Goal: Transaction & Acquisition: Purchase product/service

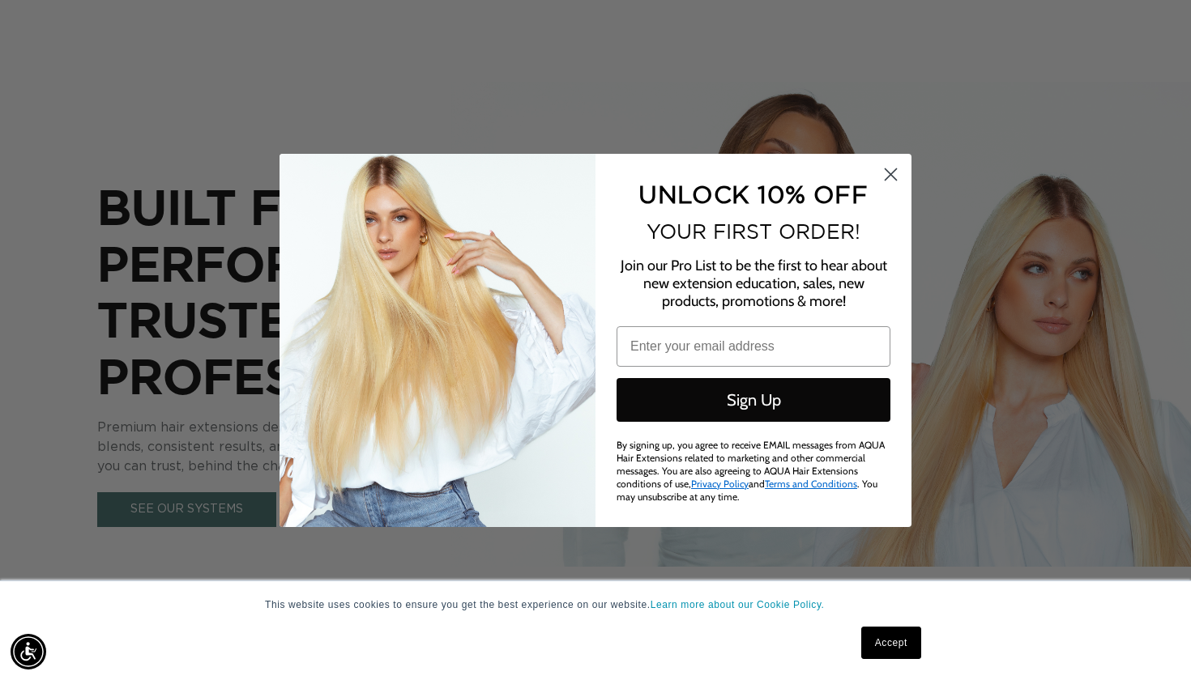
click at [890, 180] on circle "Close dialog" at bounding box center [890, 173] width 27 height 27
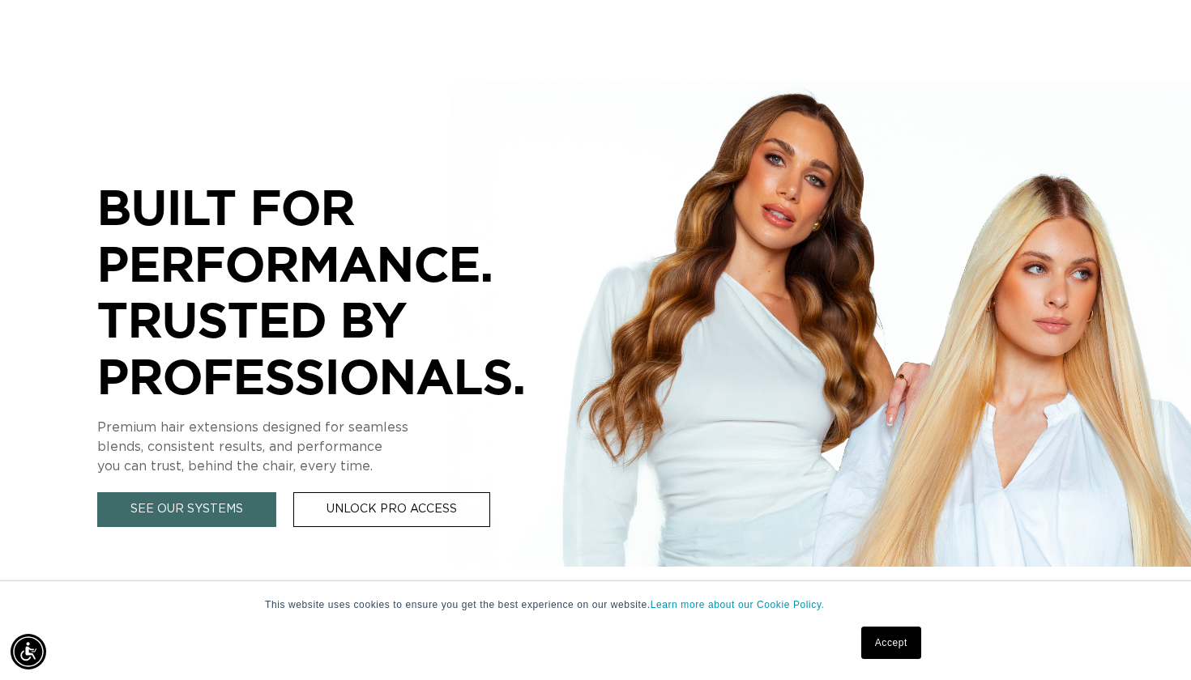
scroll to position [263, 0]
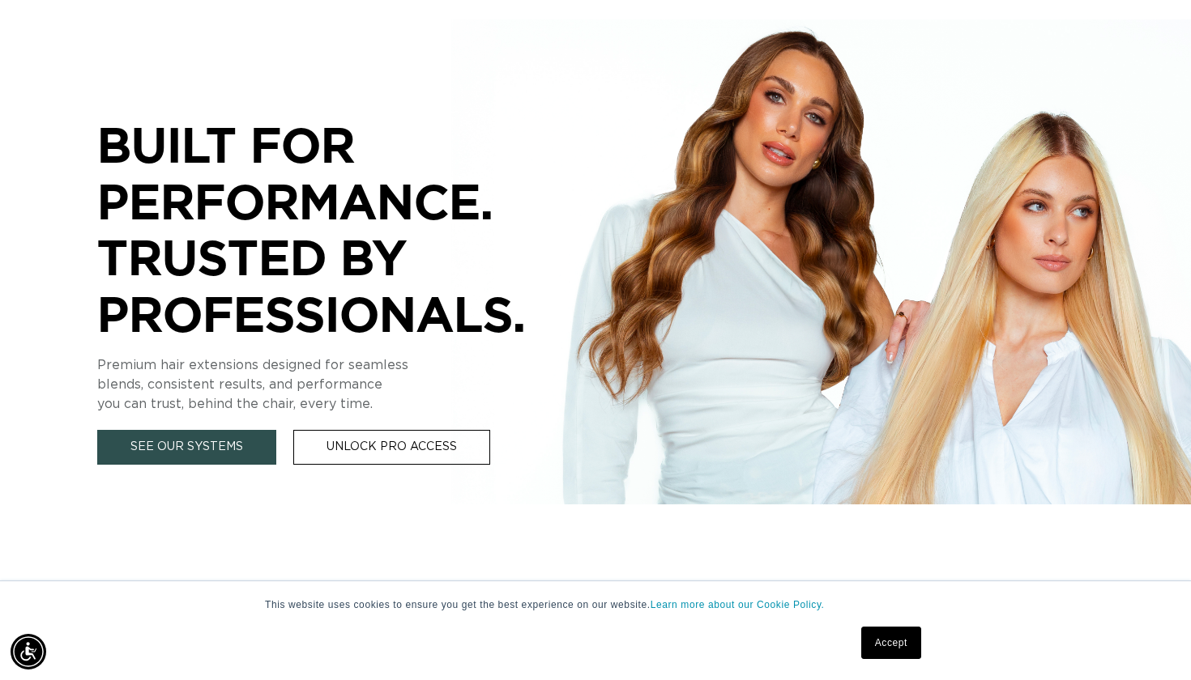
click at [249, 451] on link "See Our Systems" at bounding box center [186, 447] width 179 height 35
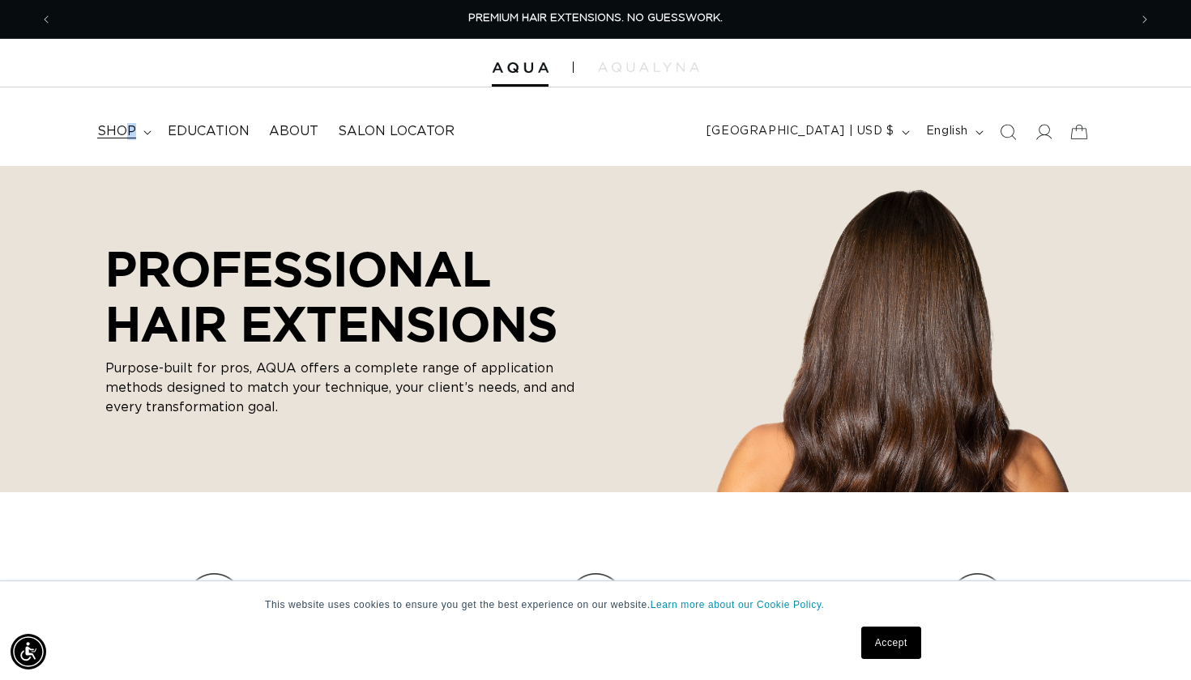
click at [131, 131] on span "shop" at bounding box center [116, 131] width 39 height 17
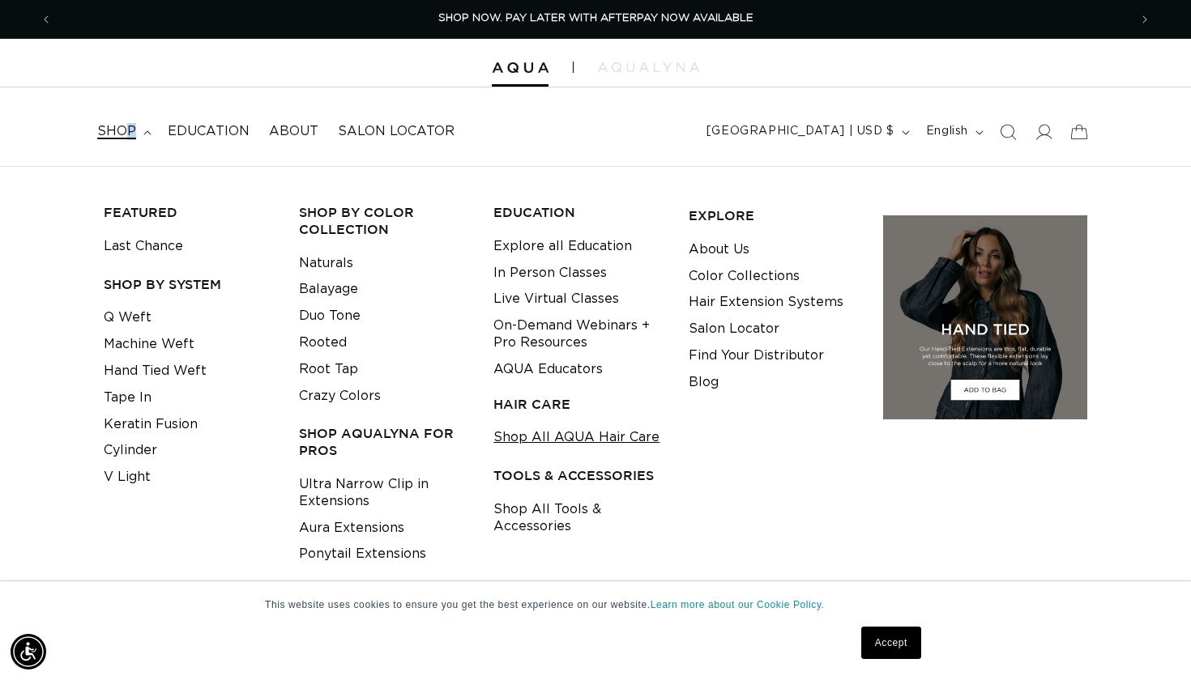
click at [624, 432] on link "Shop All AQUA Hair Care" at bounding box center [576, 437] width 166 height 27
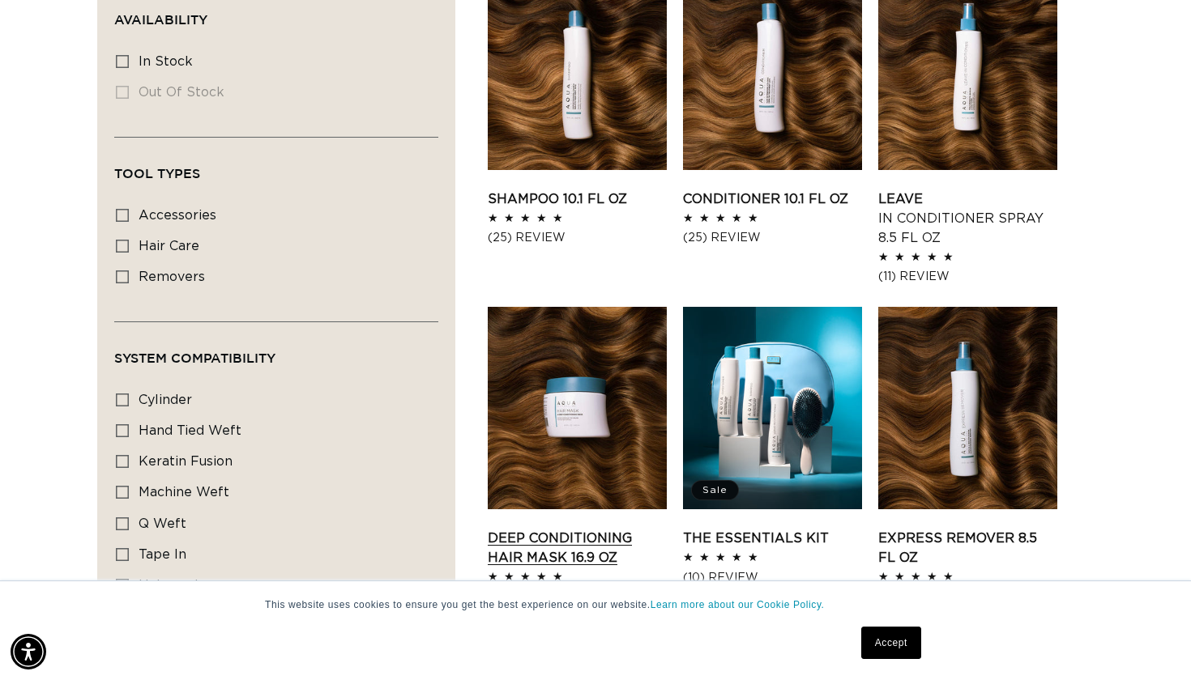
scroll to position [678, 0]
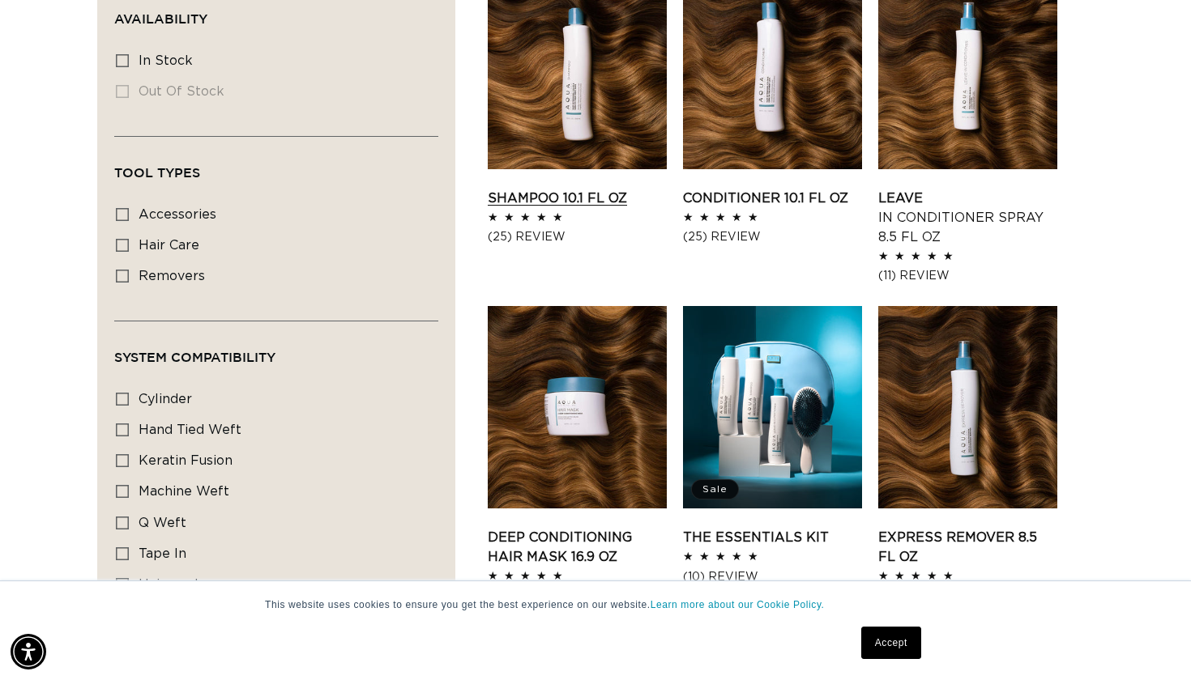
click at [530, 193] on link "Shampoo 10.1 fl oz" at bounding box center [577, 198] width 179 height 19
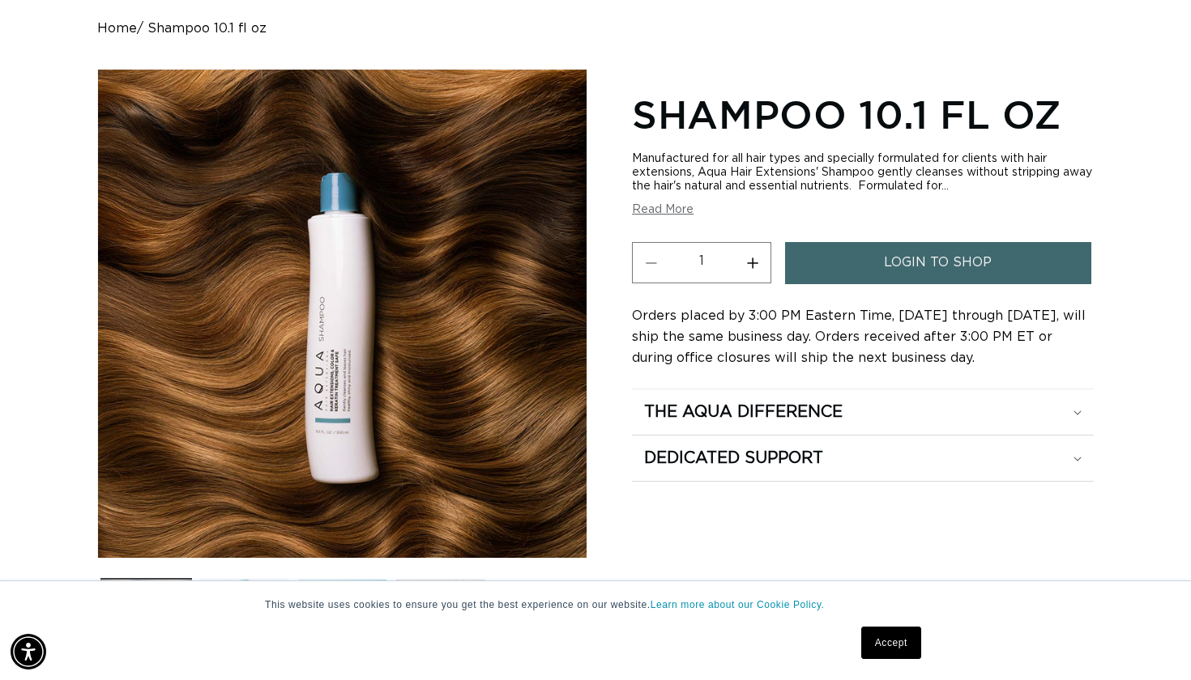
click at [667, 215] on button "Read More" at bounding box center [663, 210] width 62 height 14
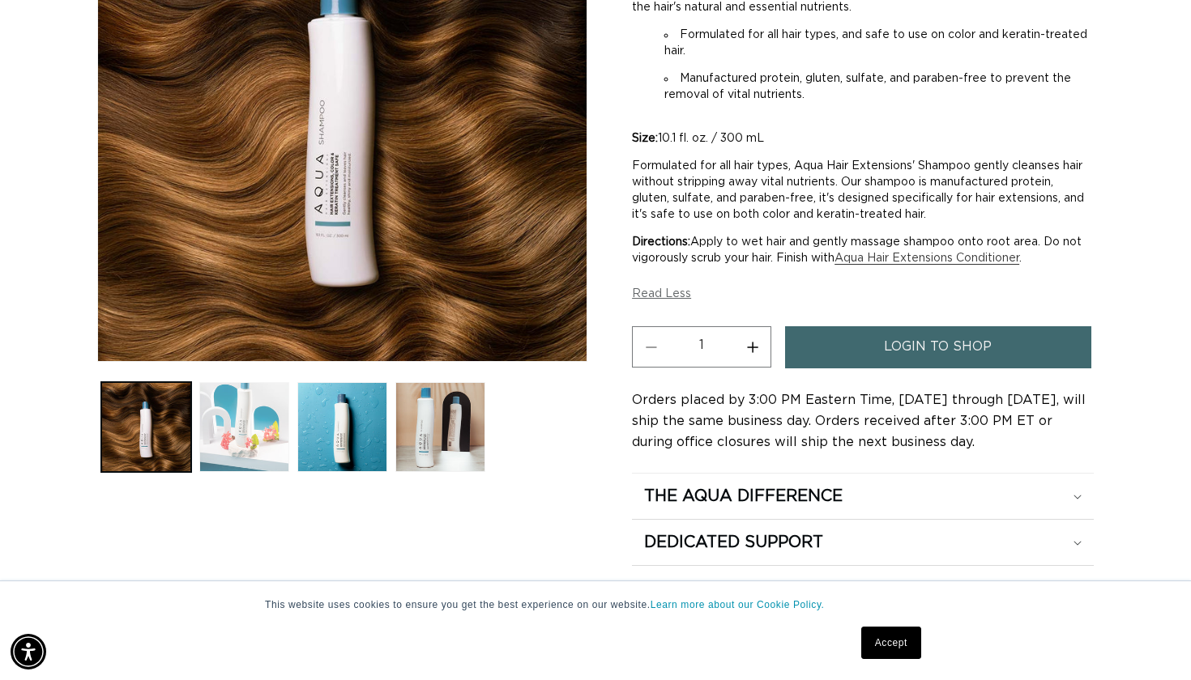
scroll to position [0, 2151]
click at [213, 421] on button "Load image 2 in gallery view" at bounding box center [244, 427] width 90 height 90
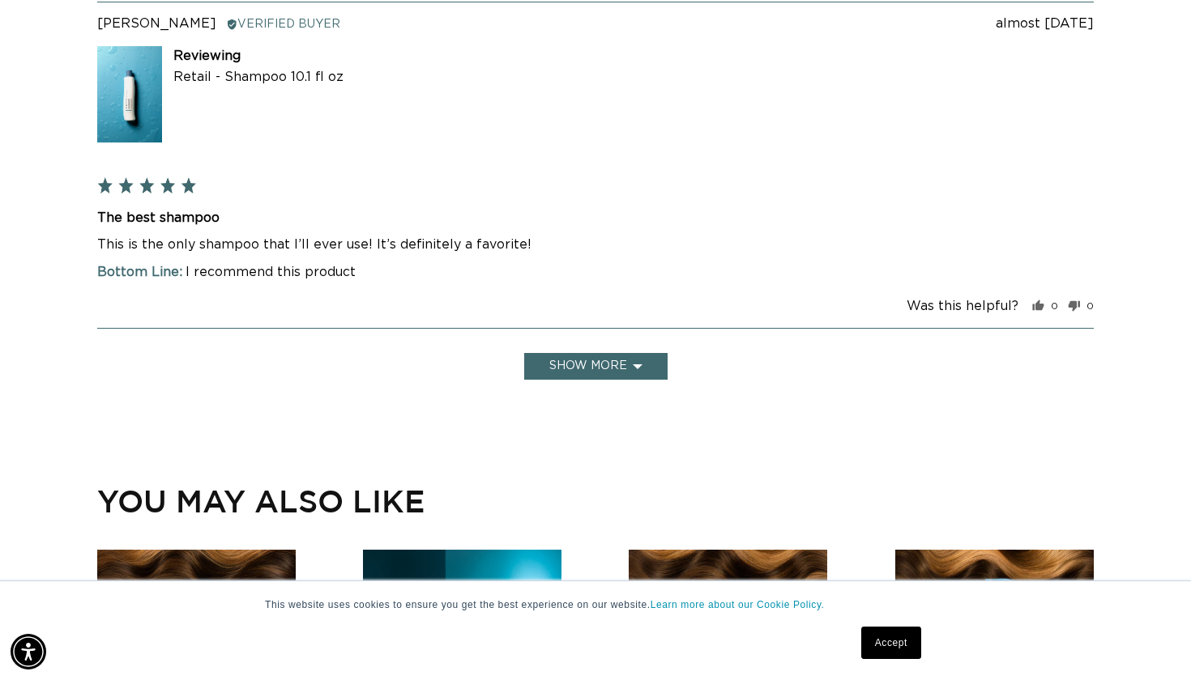
scroll to position [0, 1076]
